Goal: Transaction & Acquisition: Purchase product/service

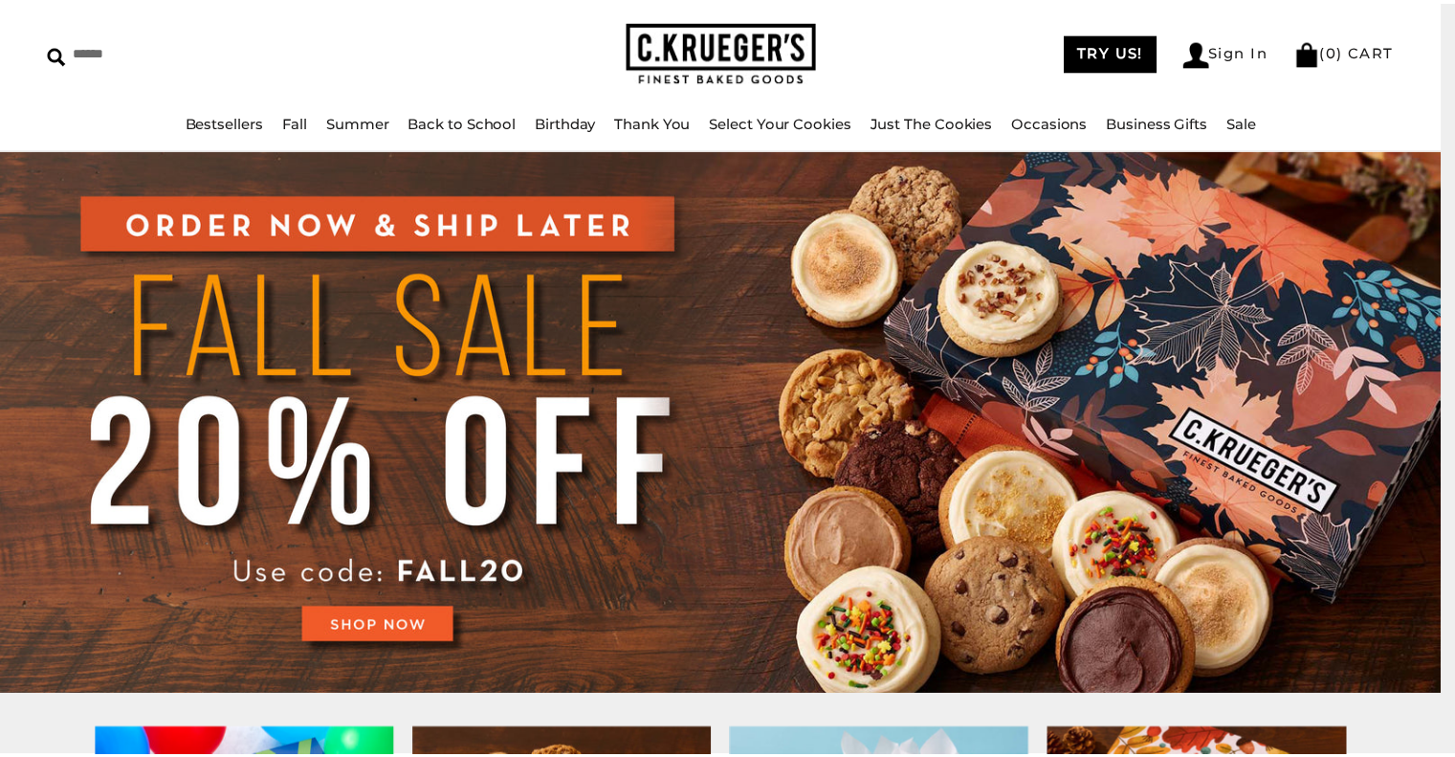
scroll to position [69, 0]
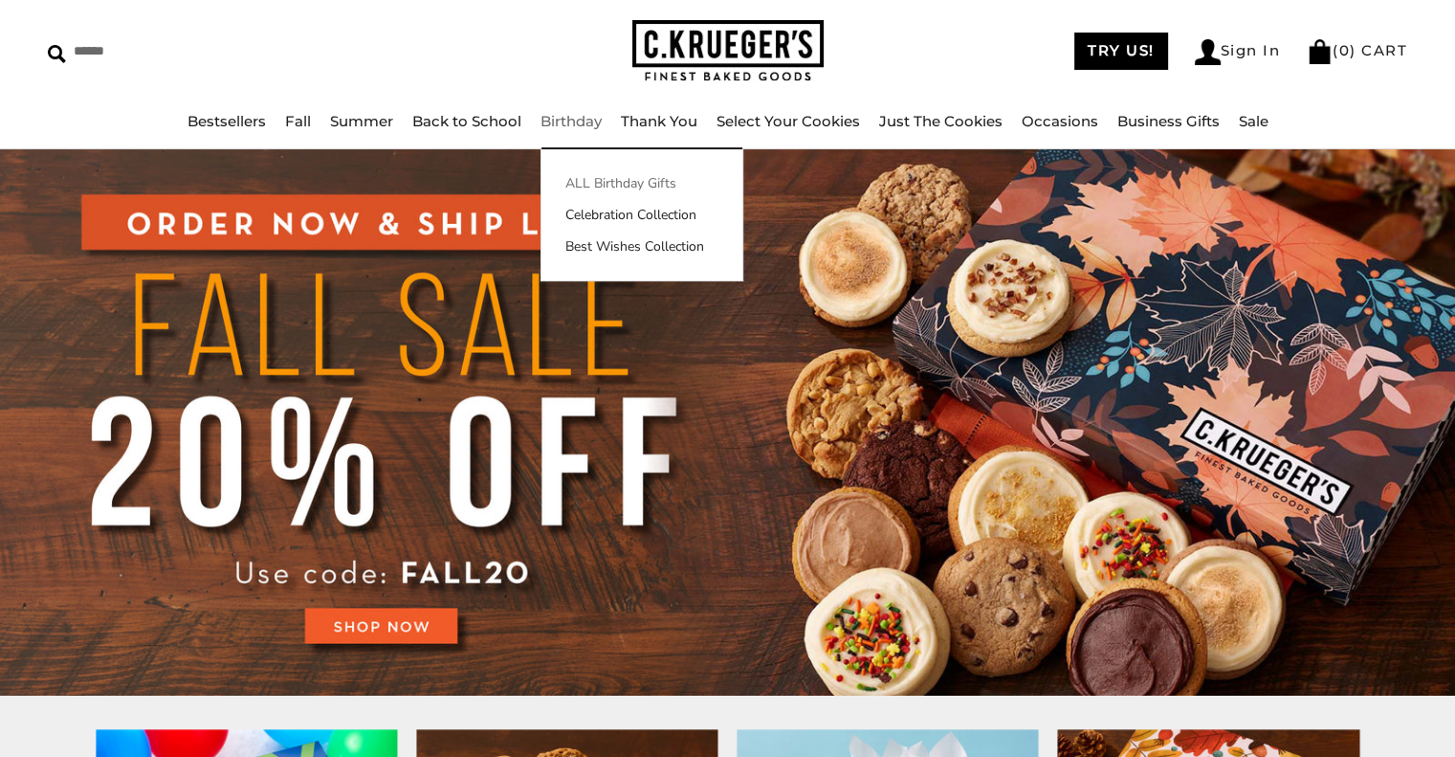
click at [603, 187] on link "ALL Birthday Gifts" at bounding box center [641, 183] width 201 height 20
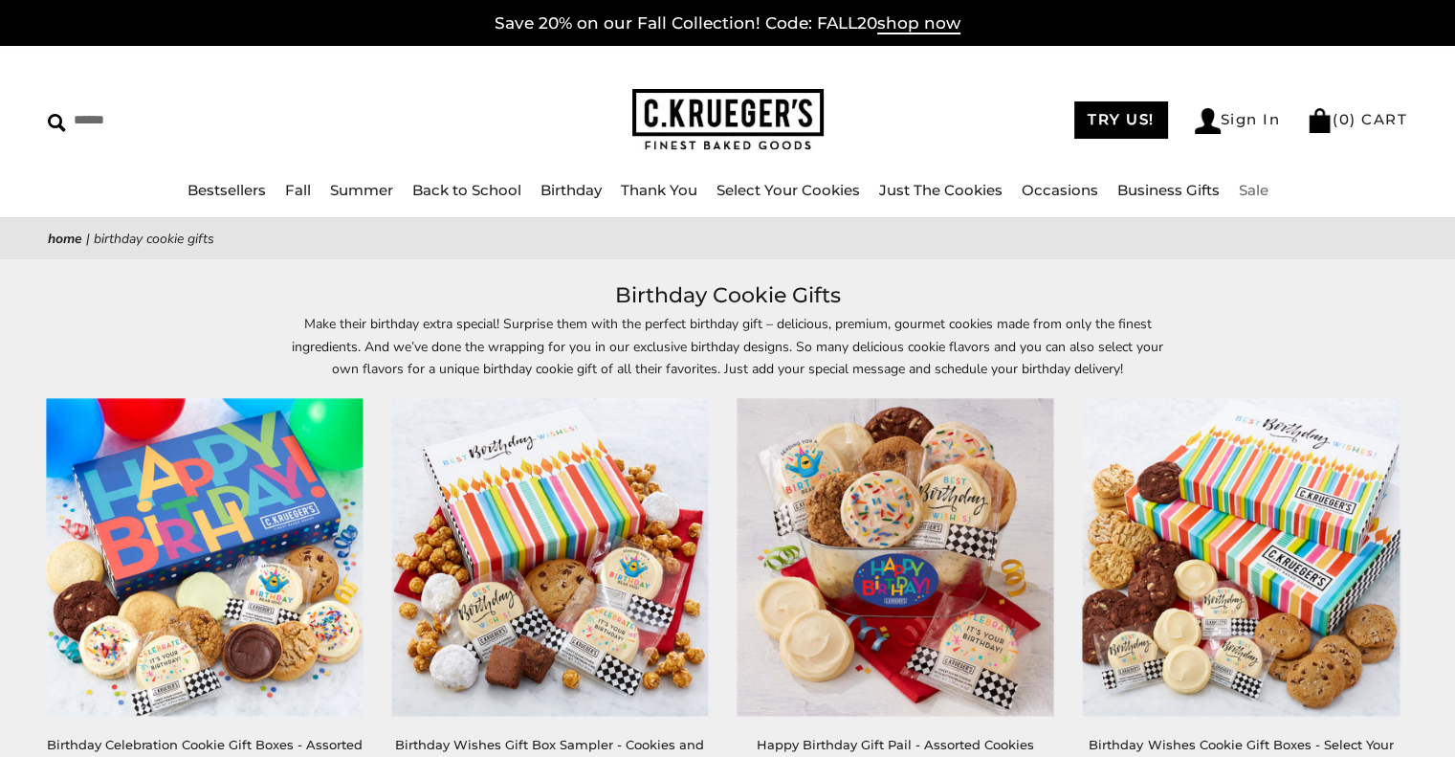
click at [1262, 183] on link "Sale" at bounding box center [1254, 190] width 30 height 18
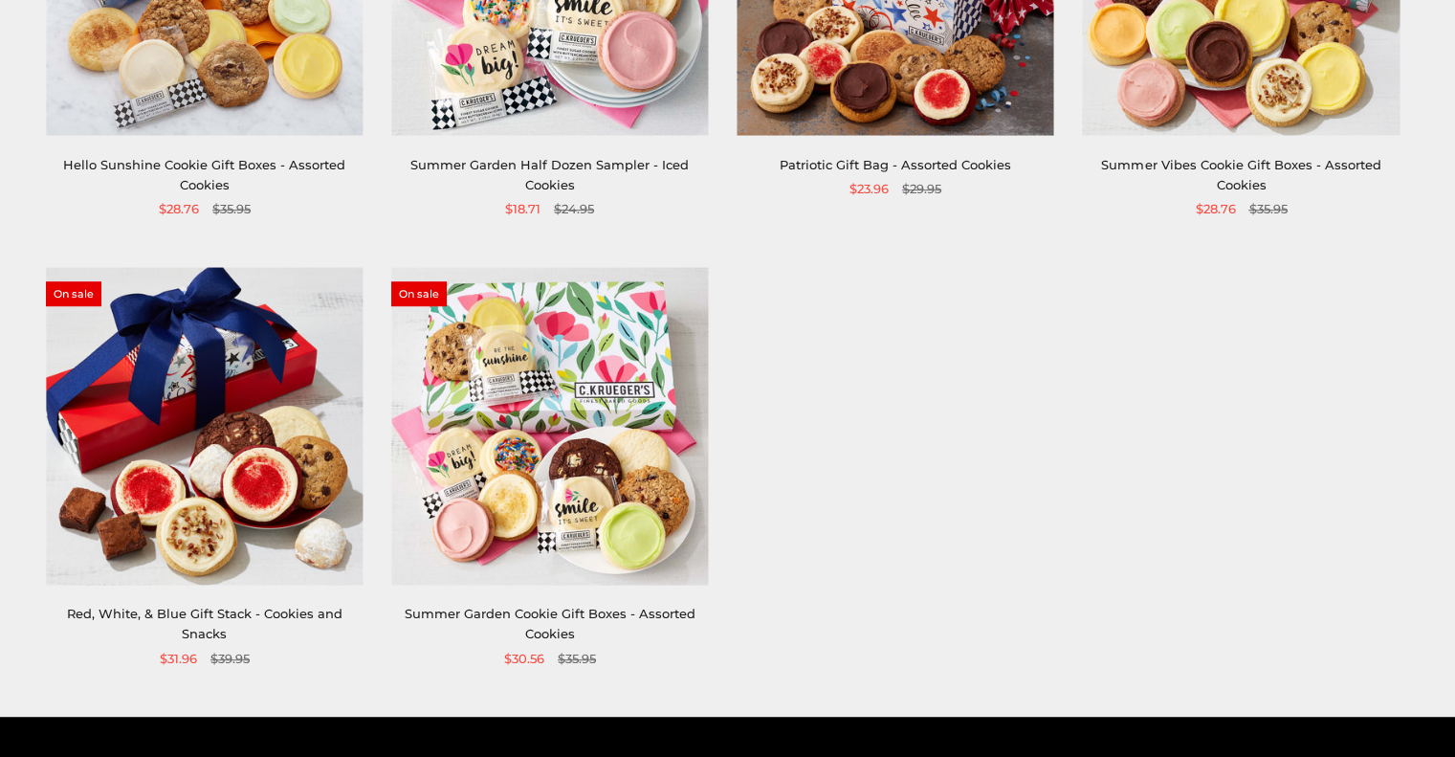
scroll to position [1031, 0]
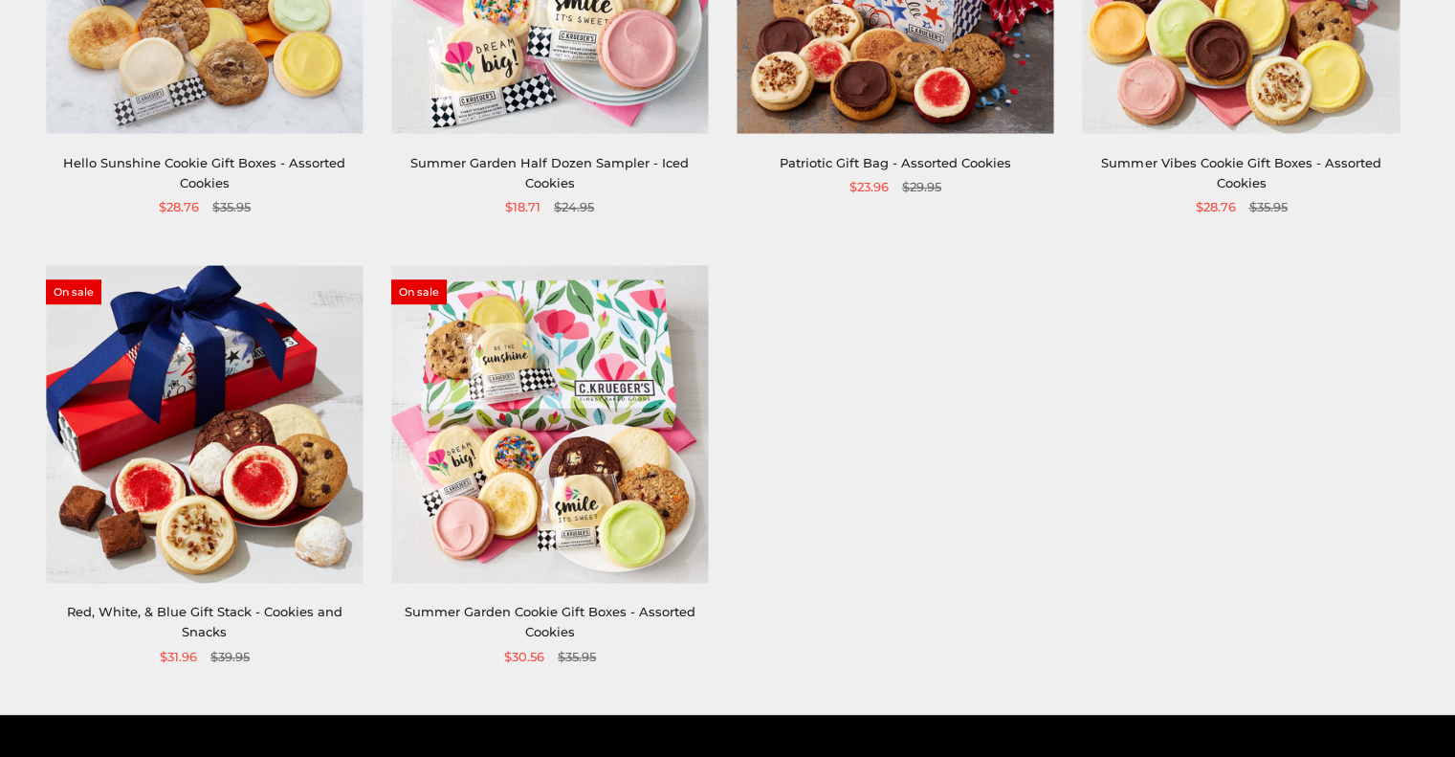
click at [634, 616] on link "Summer Garden Cookie Gift Boxes - Assorted Cookies" at bounding box center [550, 621] width 291 height 35
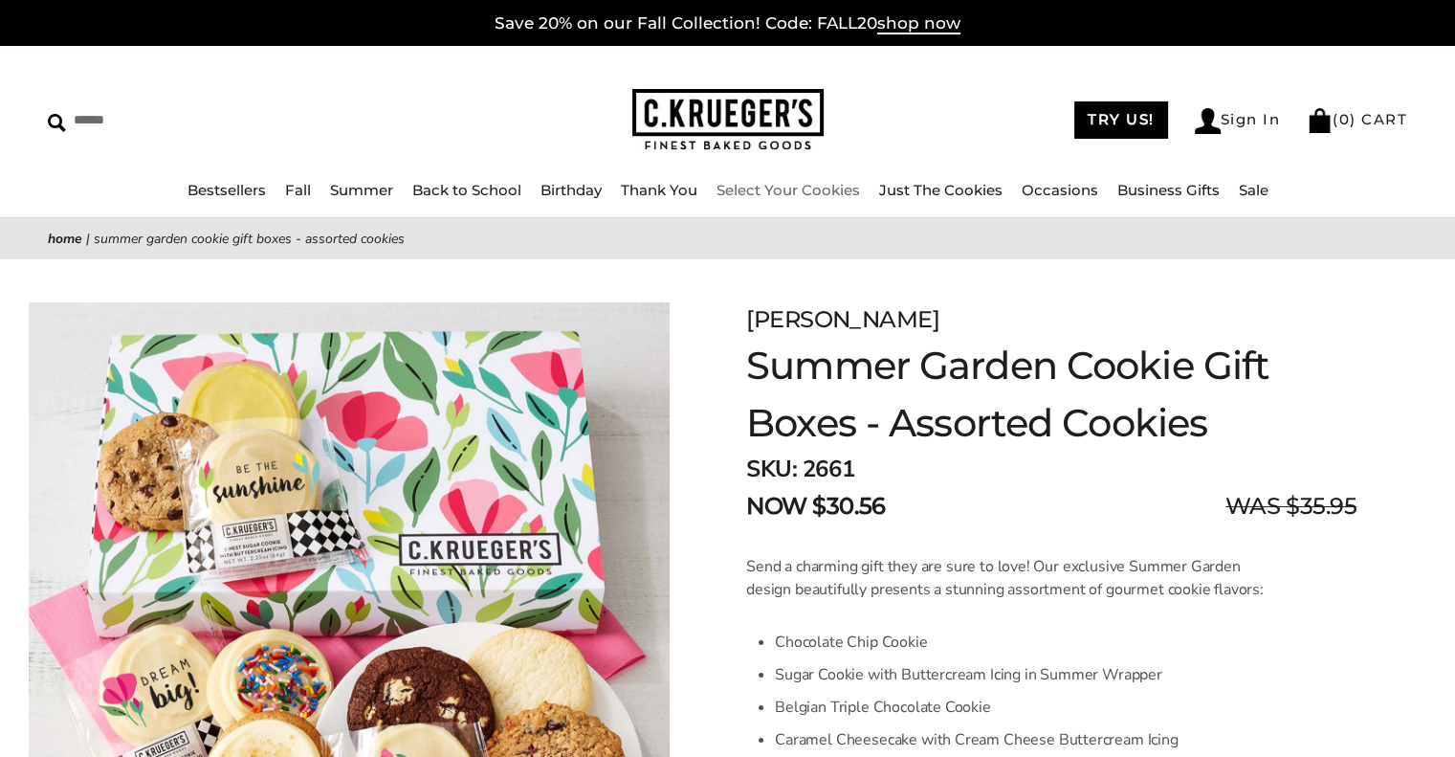
click at [816, 186] on link "Select Your Cookies" at bounding box center [787, 190] width 143 height 18
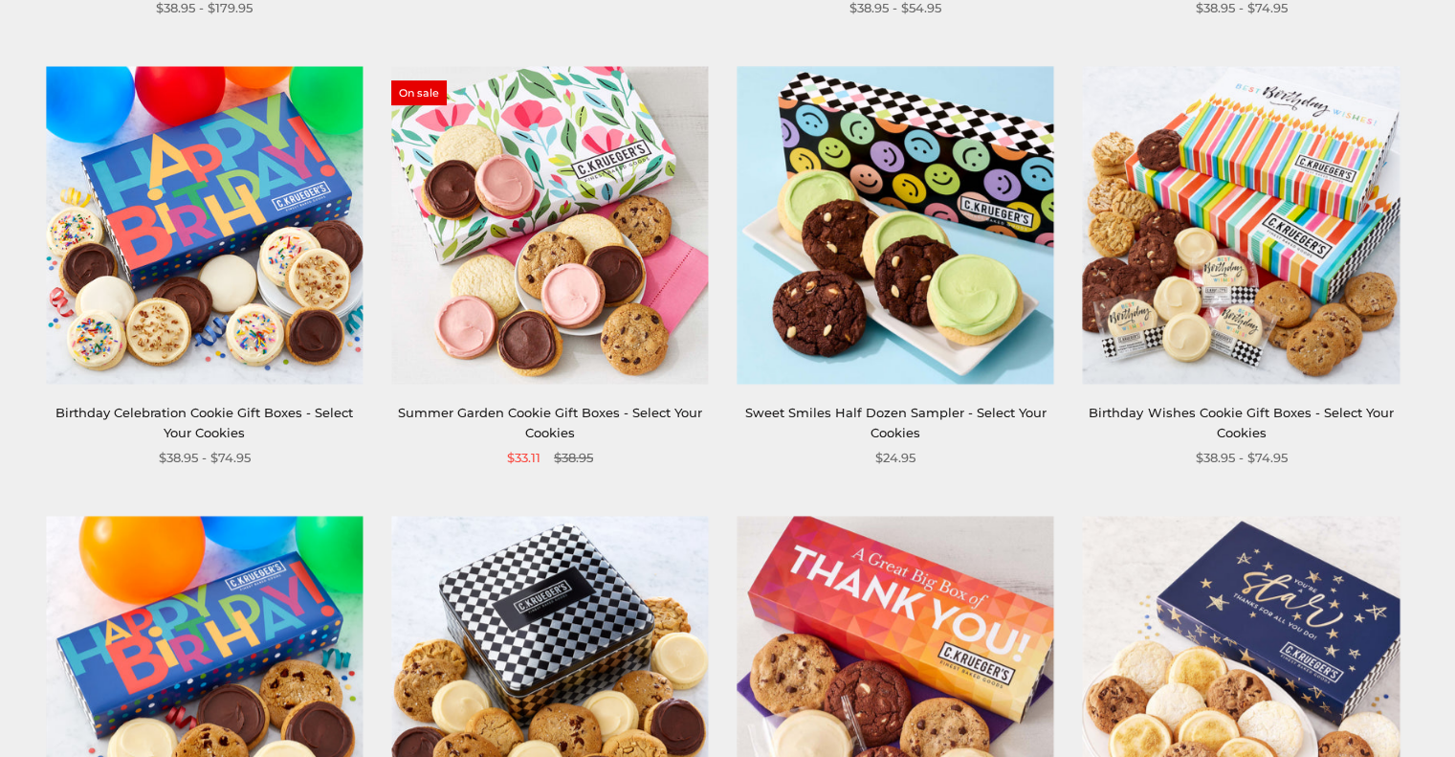
scroll to position [955, 0]
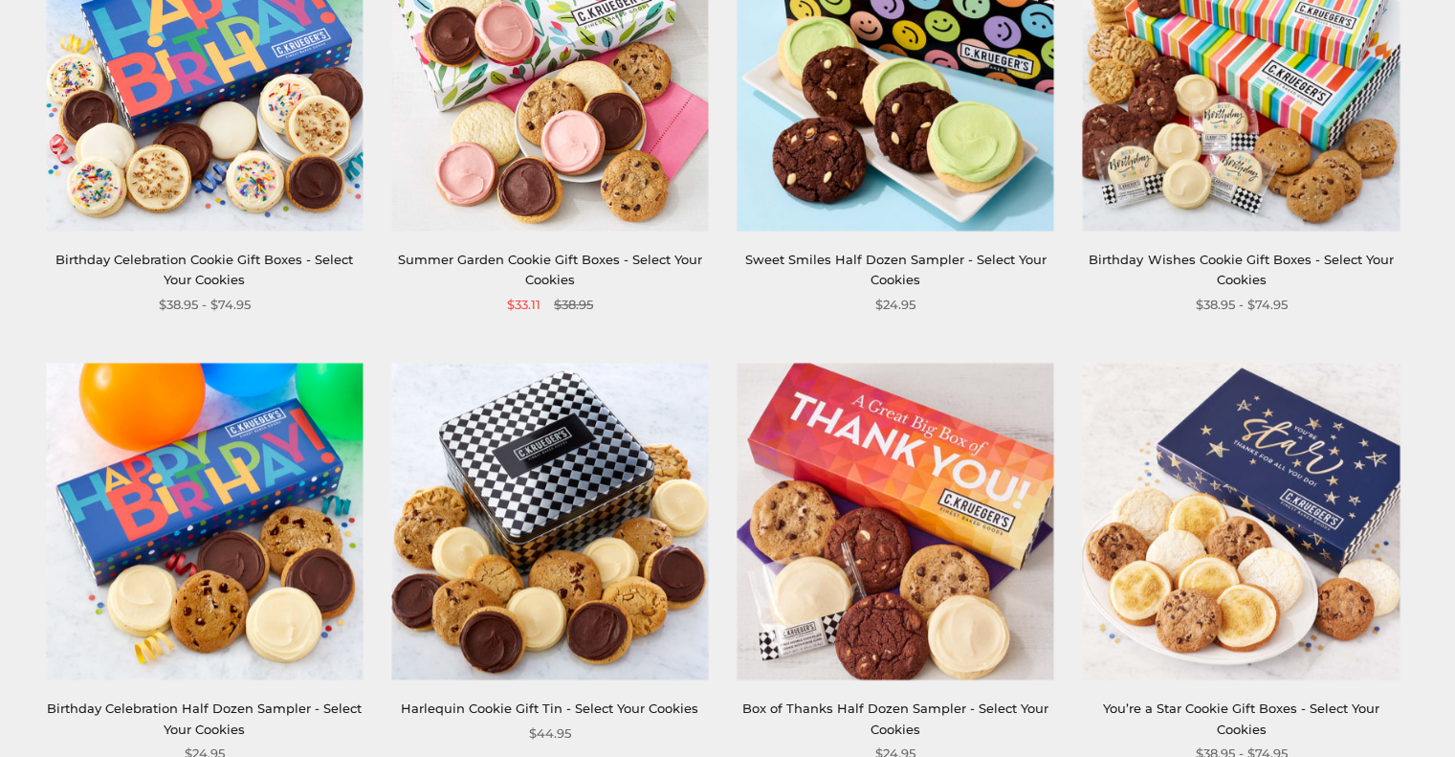
click at [616, 131] on img at bounding box center [549, 72] width 317 height 317
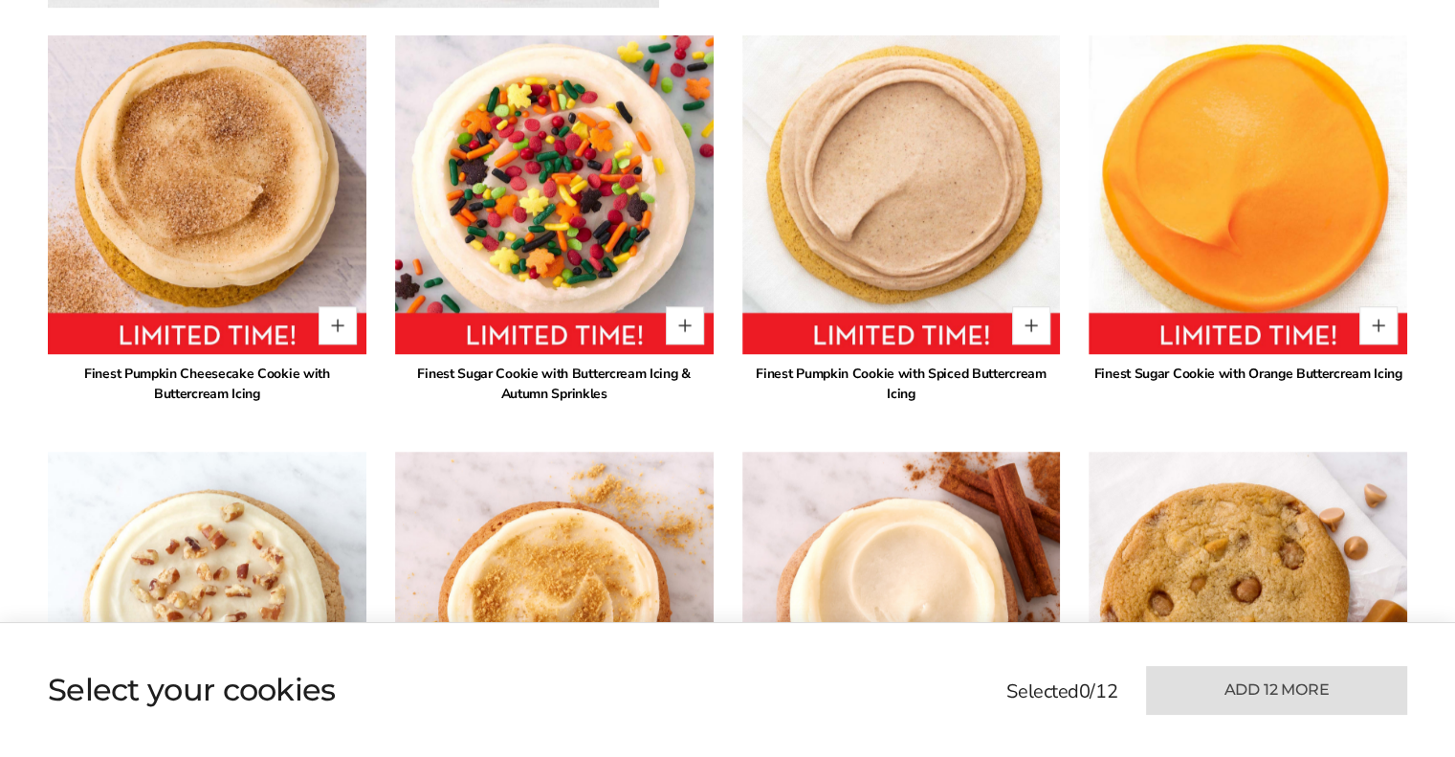
scroll to position [1403, 0]
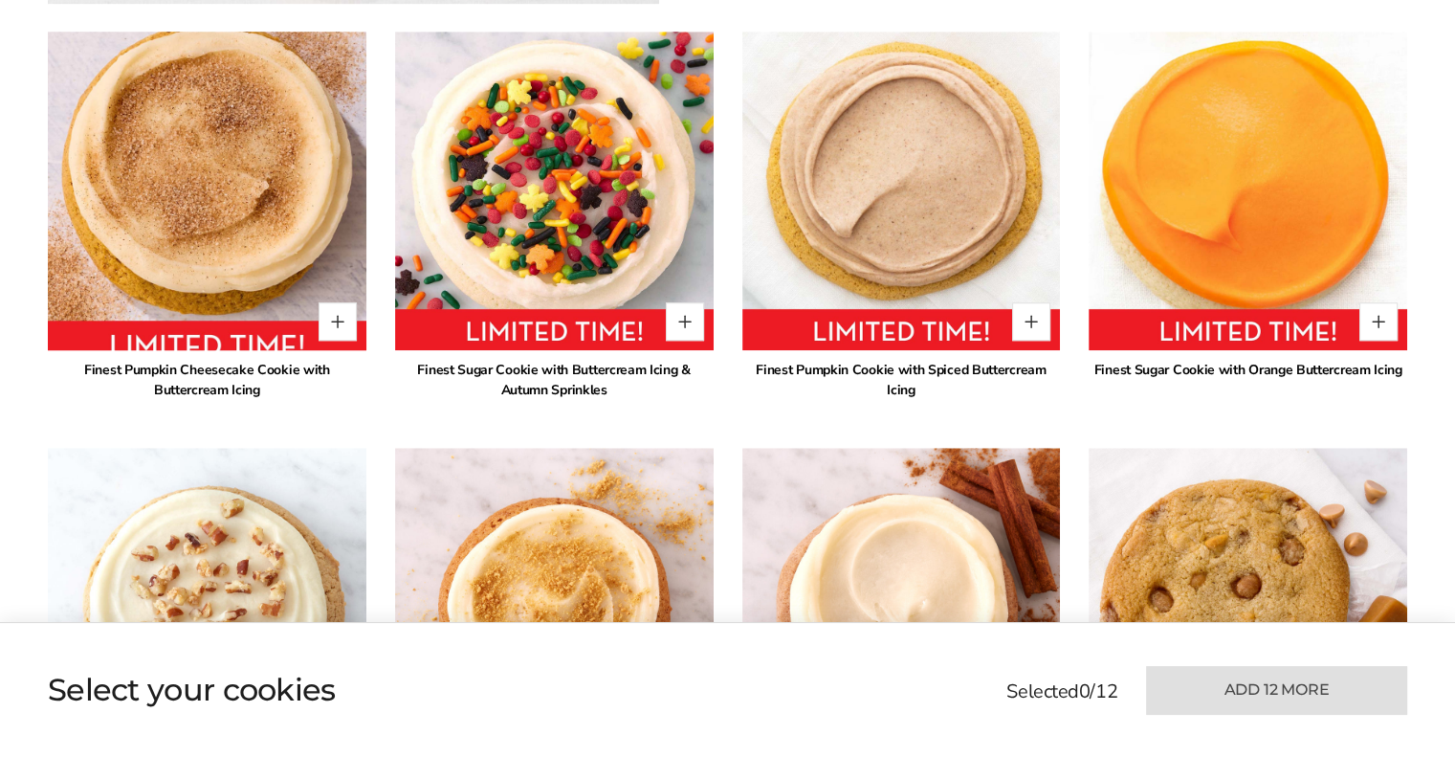
click at [223, 165] on img at bounding box center [207, 191] width 350 height 350
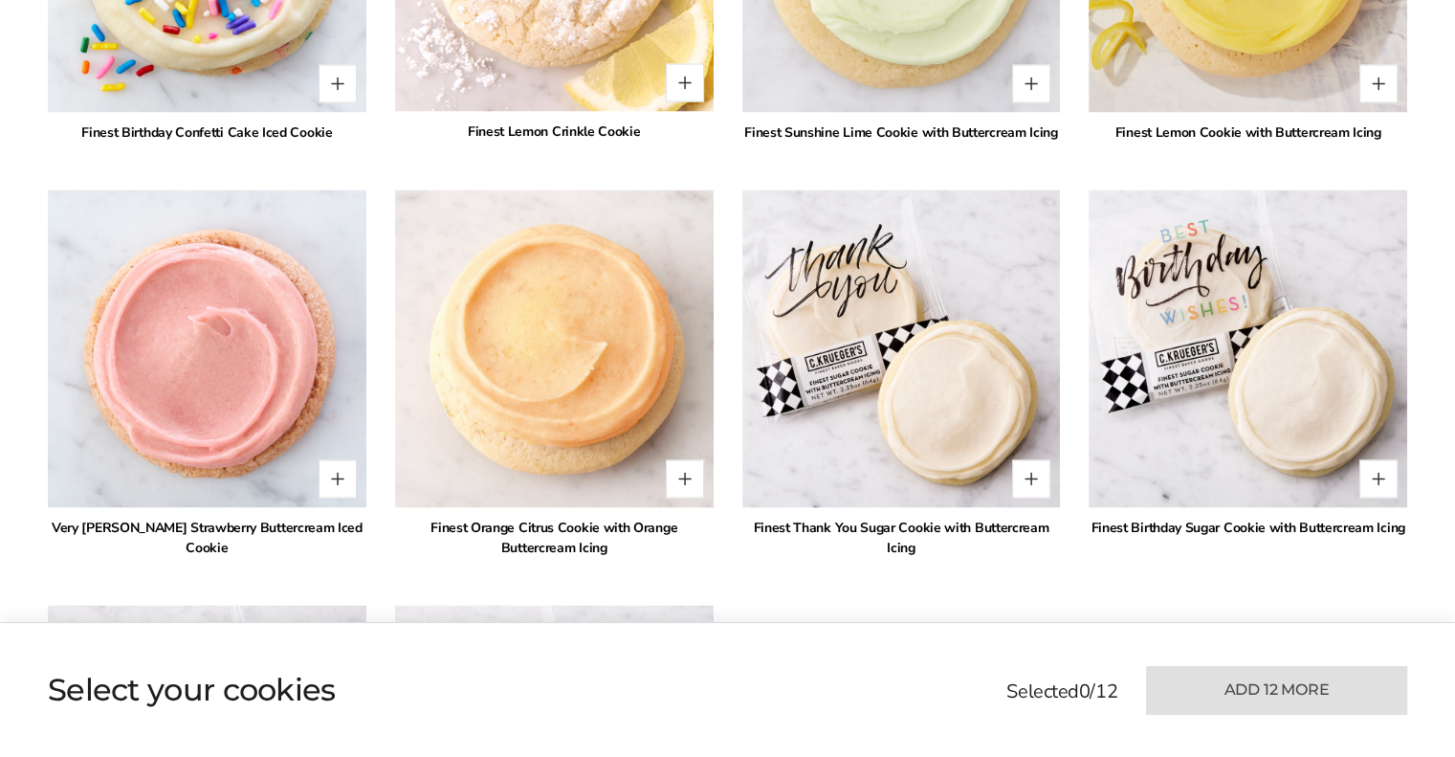
scroll to position [3684, 0]
